Goal: Information Seeking & Learning: Learn about a topic

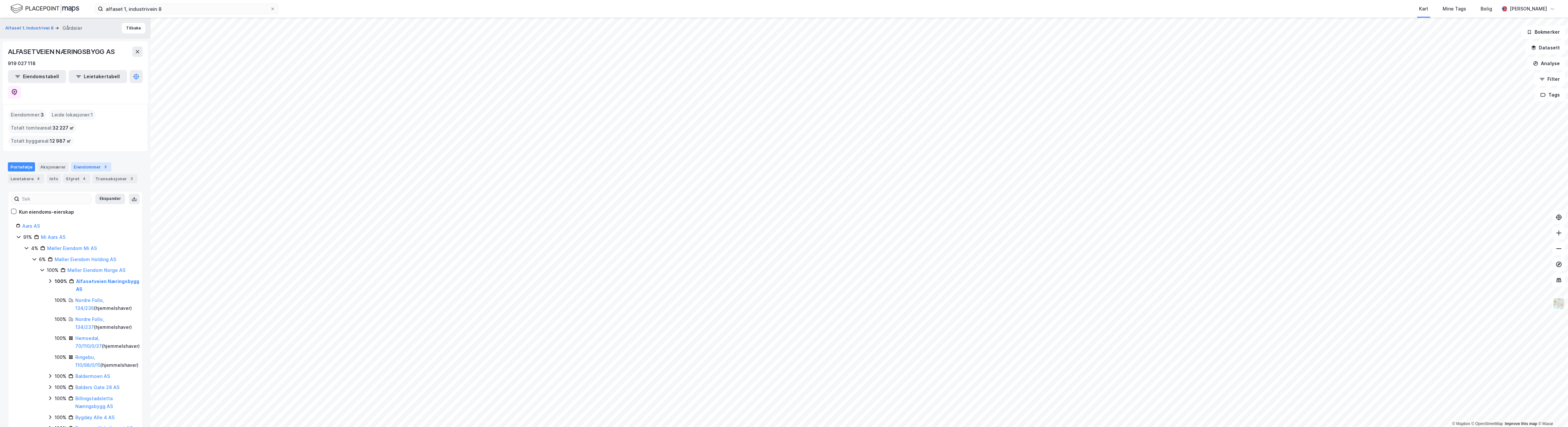
click at [89, 162] on div "Eiendommer 3" at bounding box center [91, 167] width 40 height 9
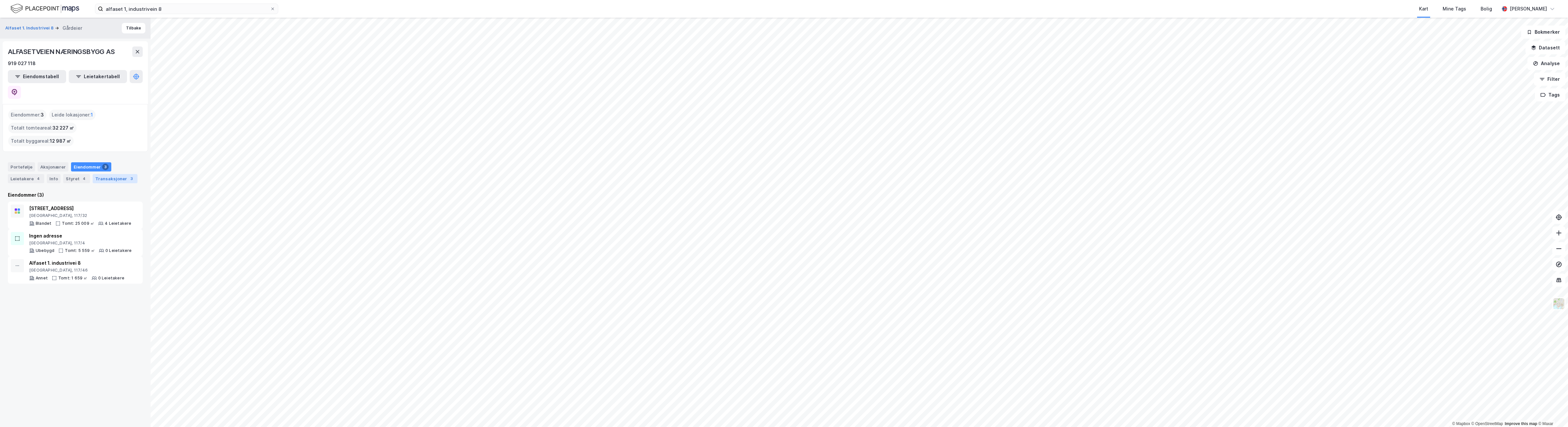
click at [115, 174] on div "Transaksjoner 3" at bounding box center [115, 178] width 45 height 9
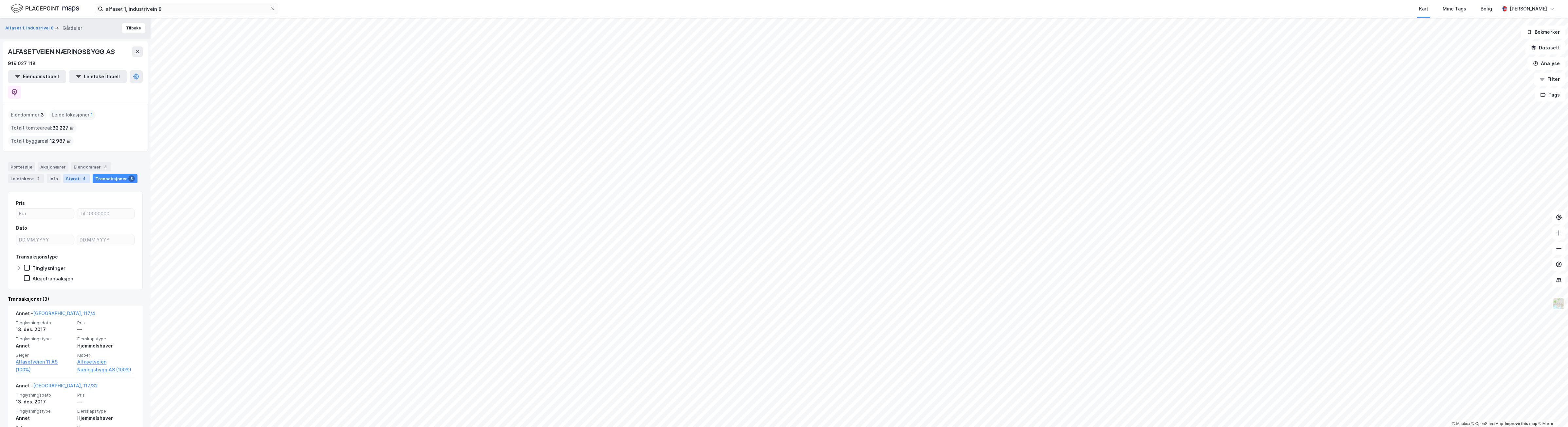
click at [69, 174] on div "Styret 4" at bounding box center [77, 178] width 27 height 9
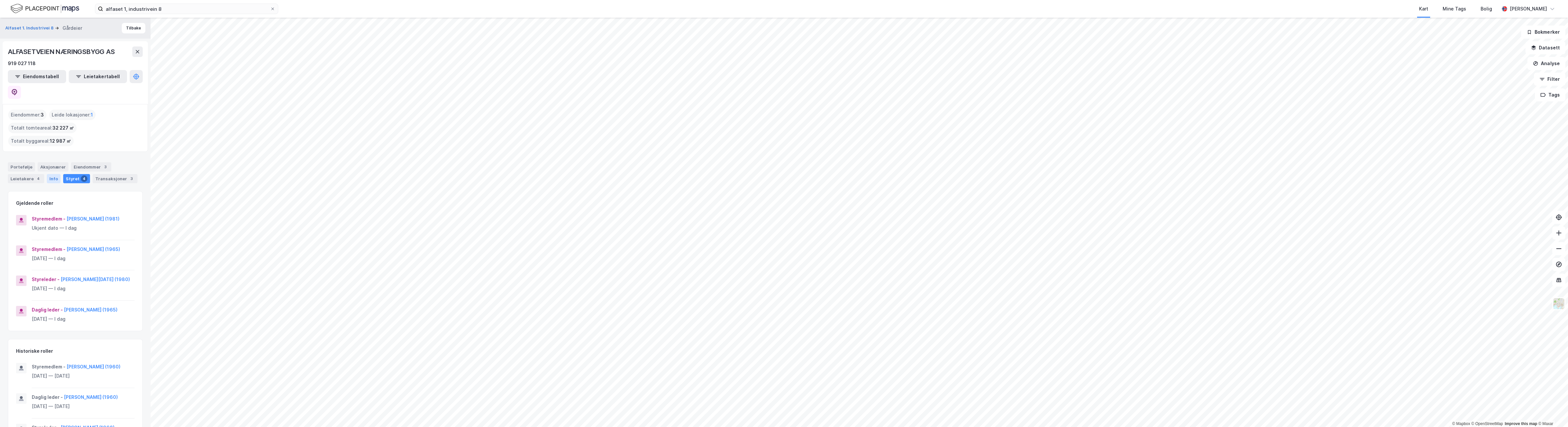
click at [49, 174] on div "Info" at bounding box center [54, 178] width 14 height 9
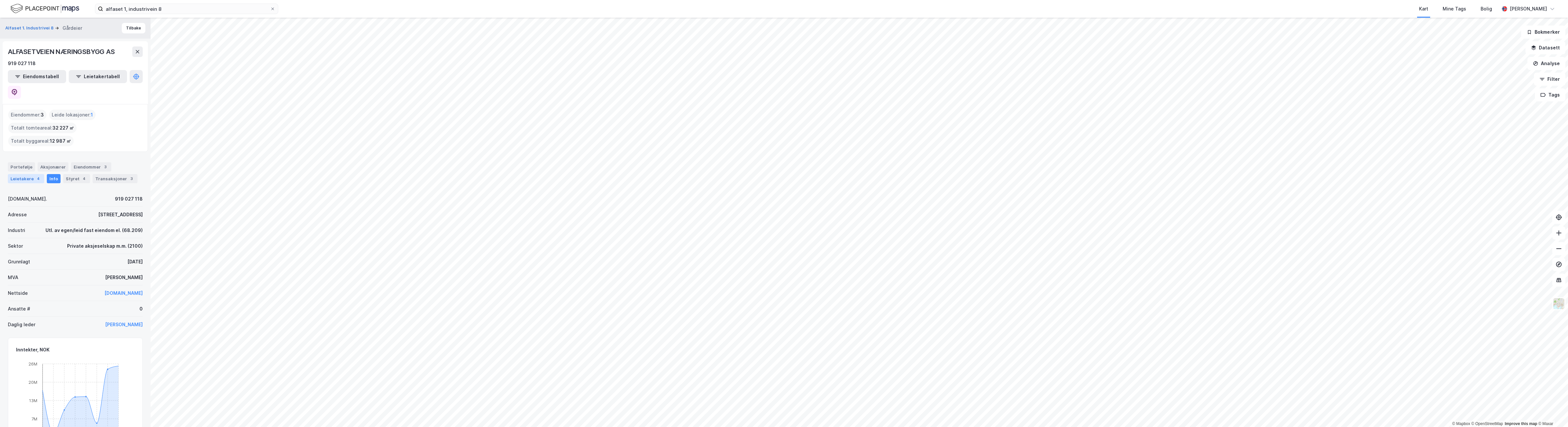
click at [30, 174] on div "Leietakere 4" at bounding box center [26, 178] width 37 height 9
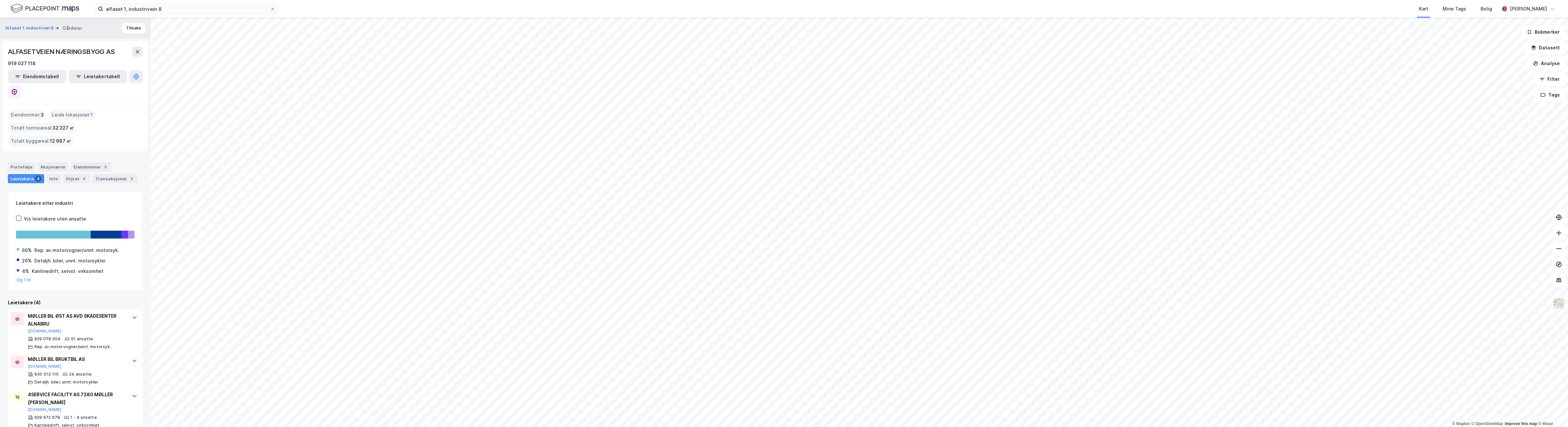
click at [52, 124] on span "32 227 ㎡" at bounding box center [63, 128] width 21 height 8
click at [47, 174] on div "Info" at bounding box center [54, 178] width 14 height 9
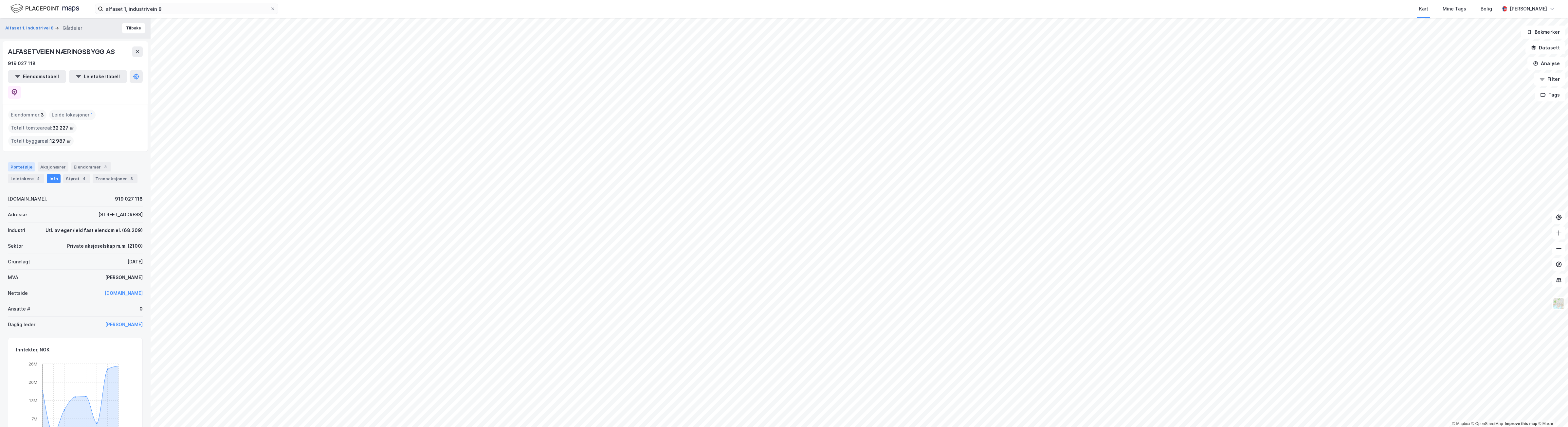
click at [25, 162] on div "Portefølje" at bounding box center [21, 167] width 27 height 9
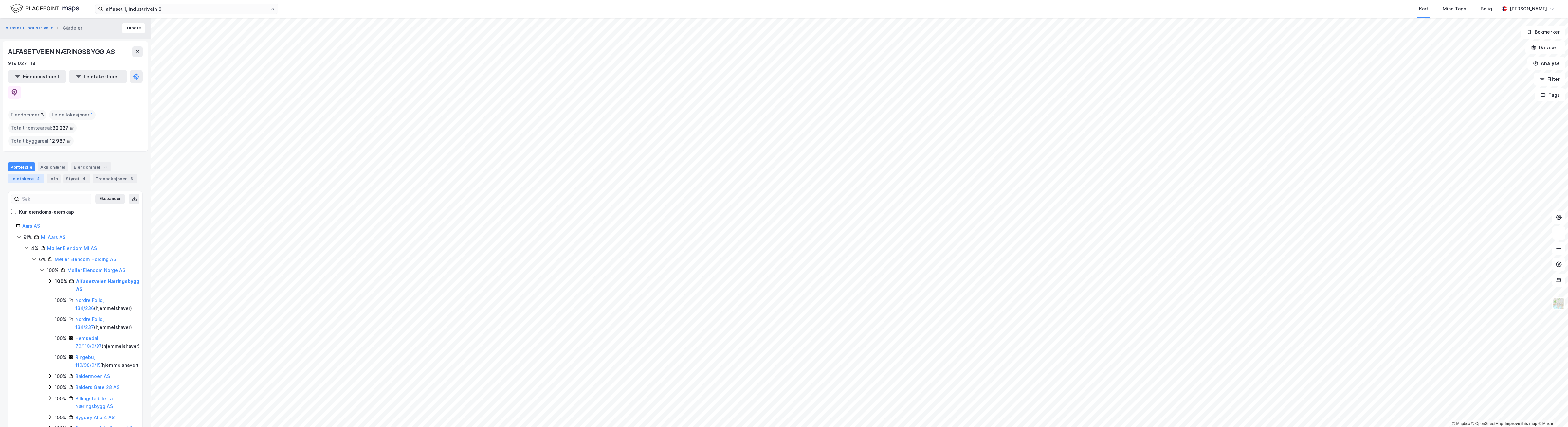
click at [25, 174] on div "Leietakere 4" at bounding box center [26, 178] width 37 height 9
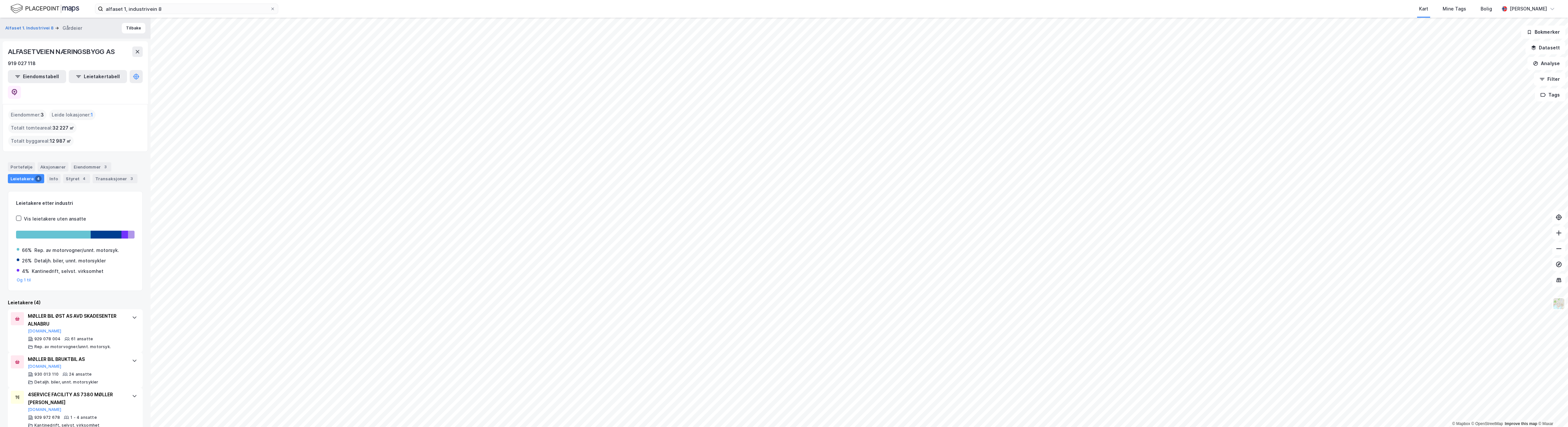
click at [51, 154] on div "Portefølje Aksjonærer Eiendommer 3 Leietakere 4 Info Styret 4 Transaksjoner 3" at bounding box center [75, 170] width 150 height 32
click at [26, 162] on div "Portefølje" at bounding box center [21, 167] width 27 height 9
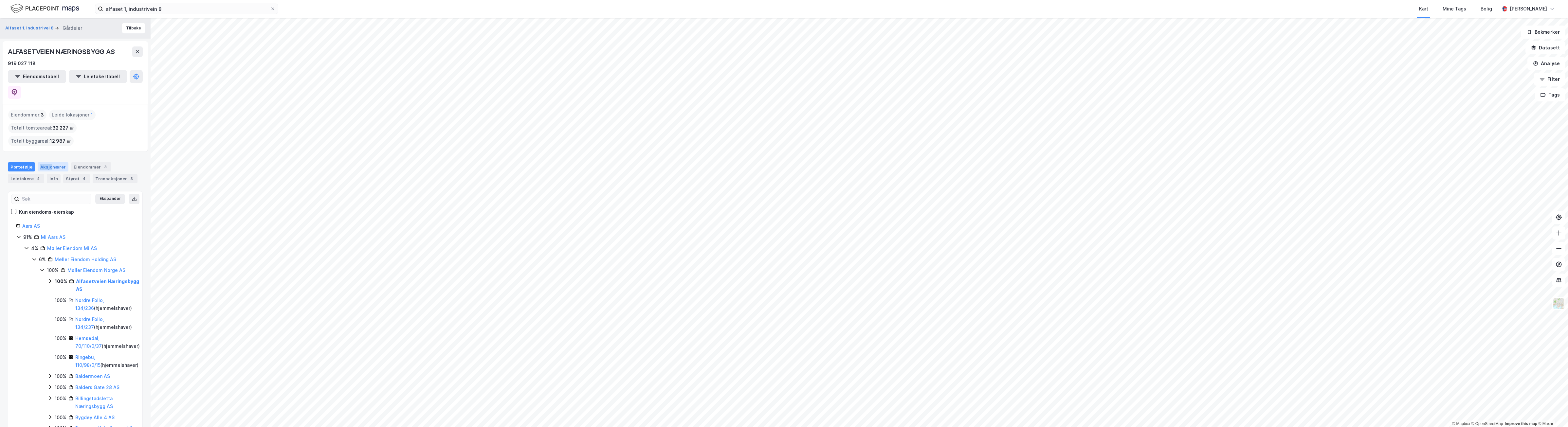
click at [49, 154] on div "Portefølje Aksjonærer Eiendommer 3 Leietakere 4 Info Styret 4 Transaksjoner 3" at bounding box center [75, 170] width 150 height 32
drag, startPoint x: 49, startPoint y: 133, endPoint x: 50, endPoint y: 137, distance: 4.1
click at [50, 162] on div "Aksjonærer" at bounding box center [53, 167] width 31 height 9
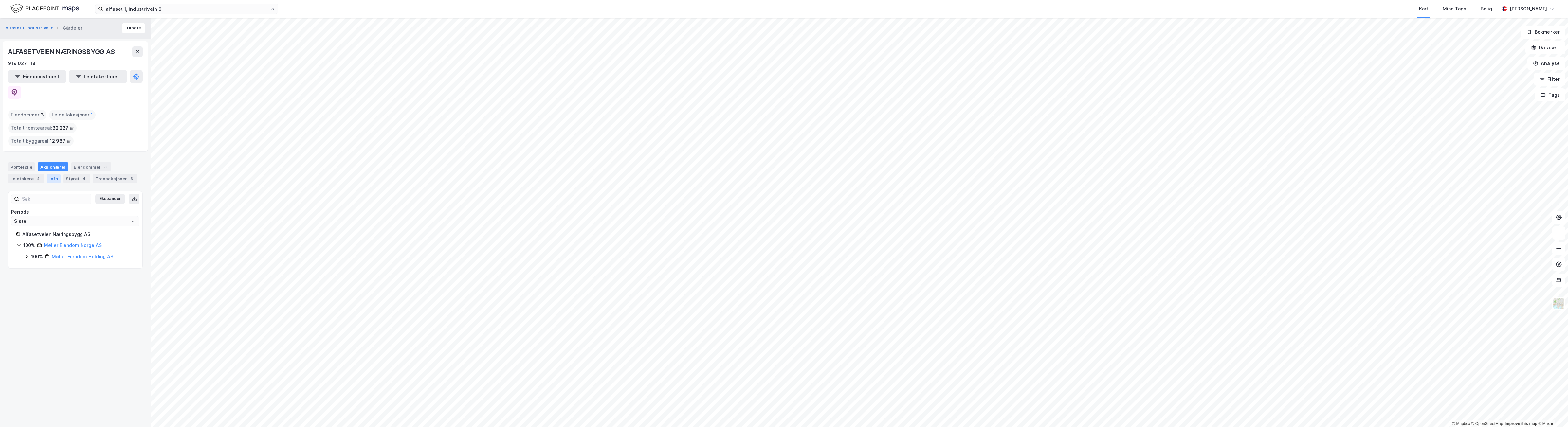
click at [51, 174] on div "Info" at bounding box center [54, 178] width 14 height 9
